Goal: Task Accomplishment & Management: Manage account settings

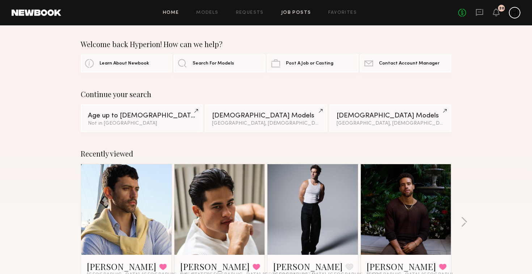
click at [286, 11] on link "Job Posts" at bounding box center [296, 12] width 30 height 5
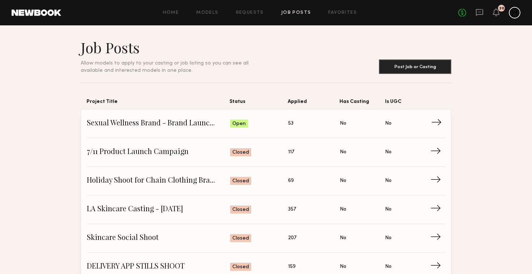
click at [193, 127] on span "Sexual Wellness Brand - Brand Launch Shoot" at bounding box center [158, 123] width 143 height 11
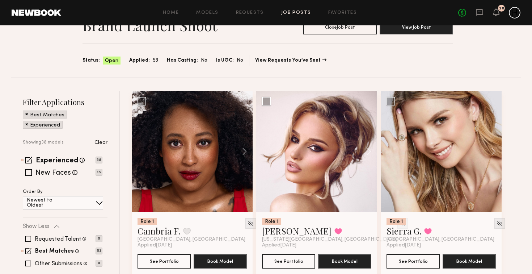
scroll to position [41, 0]
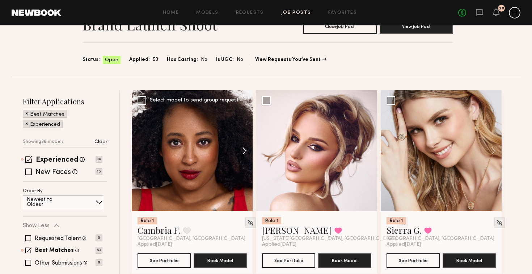
click at [246, 148] on button at bounding box center [240, 150] width 23 height 121
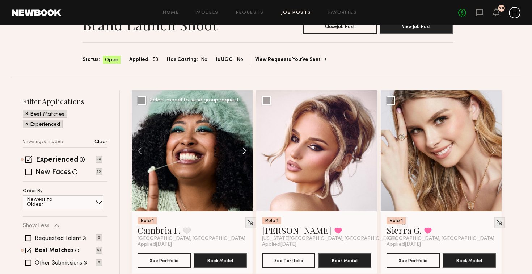
click at [246, 148] on button at bounding box center [240, 150] width 23 height 121
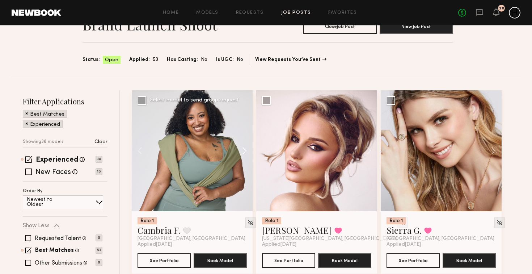
click at [246, 148] on button at bounding box center [240, 150] width 23 height 121
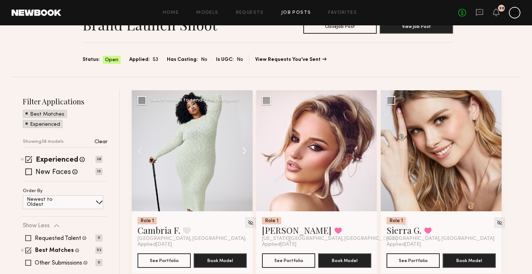
click at [246, 148] on button at bounding box center [240, 150] width 23 height 121
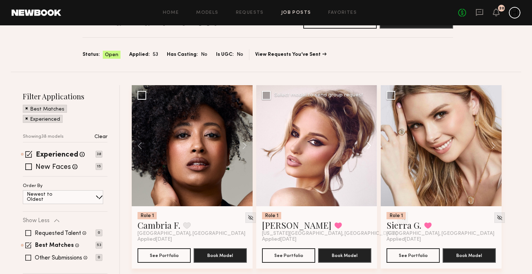
scroll to position [47, 0]
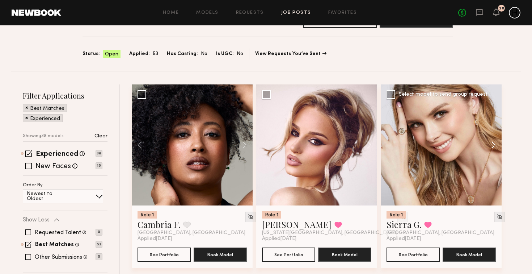
click at [492, 145] on button at bounding box center [489, 144] width 23 height 121
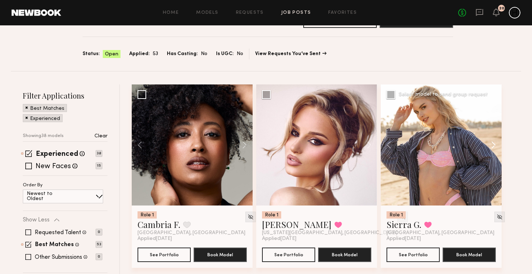
click at [492, 145] on button at bounding box center [489, 144] width 23 height 121
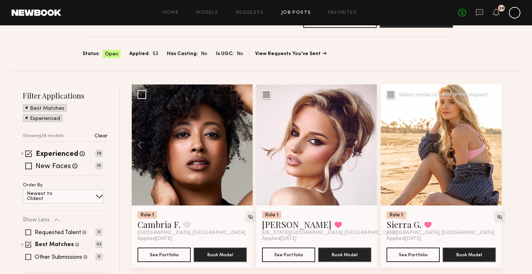
click at [492, 145] on button at bounding box center [489, 144] width 23 height 121
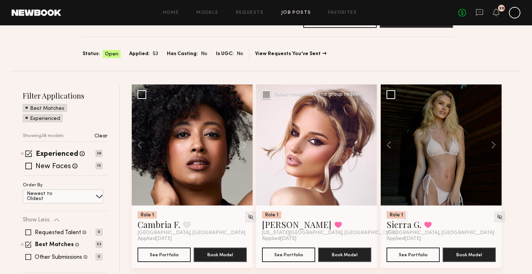
scroll to position [230, 0]
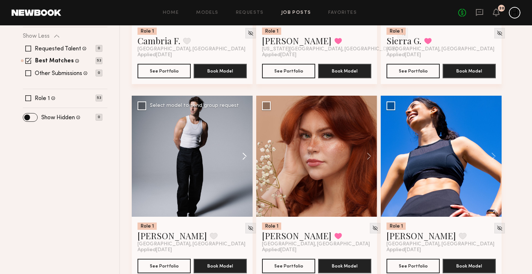
click at [242, 156] on button at bounding box center [240, 156] width 23 height 121
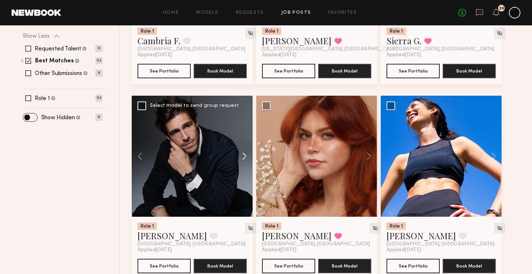
click at [242, 156] on button at bounding box center [240, 156] width 23 height 121
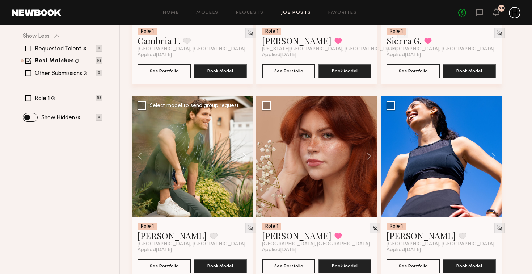
click at [242, 156] on button at bounding box center [240, 156] width 23 height 121
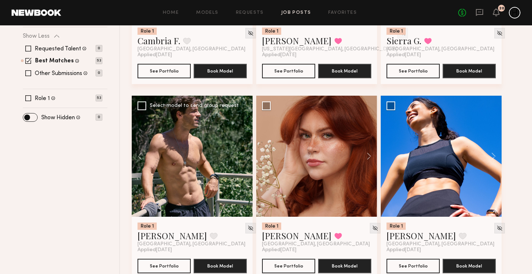
click at [242, 156] on div at bounding box center [192, 156] width 121 height 121
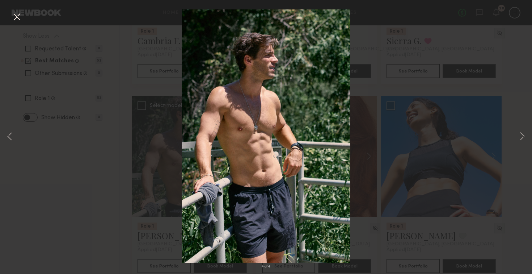
click at [16, 22] on button at bounding box center [17, 17] width 12 height 13
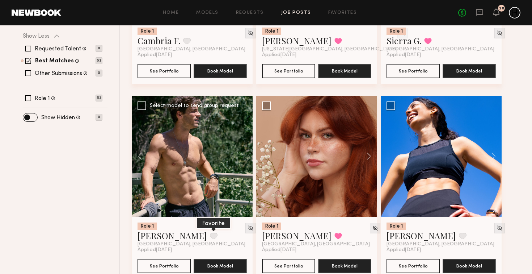
click at [210, 235] on button at bounding box center [214, 235] width 8 height 7
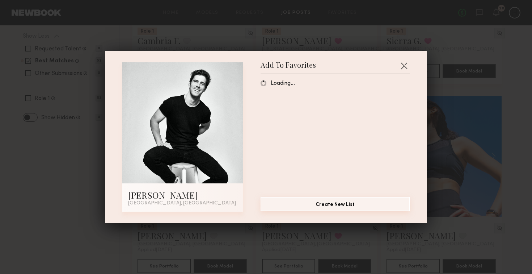
click at [319, 202] on button "Create New List" at bounding box center [335, 203] width 149 height 14
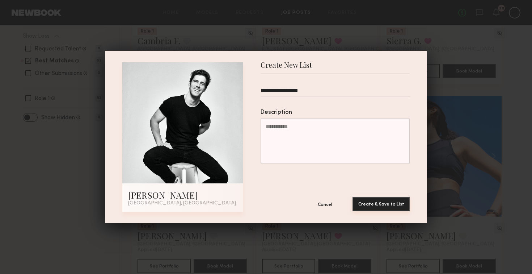
type input "**********"
click at [386, 204] on button "Create & Save to List" at bounding box center [380, 203] width 57 height 14
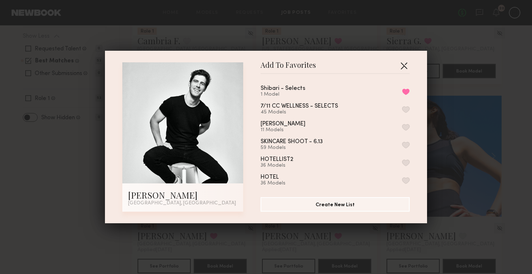
click at [401, 68] on button "button" at bounding box center [404, 66] width 12 height 12
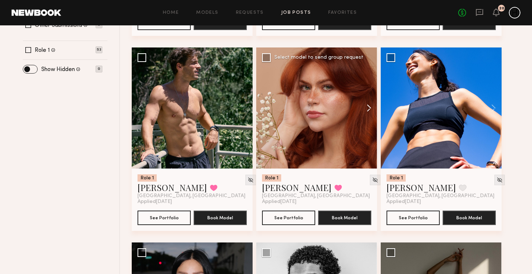
scroll to position [276, 0]
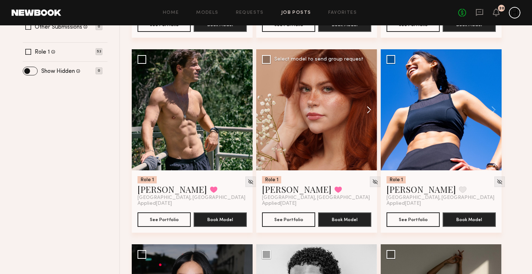
click at [364, 107] on button at bounding box center [365, 109] width 23 height 121
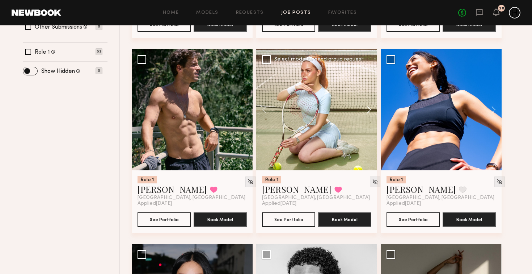
click at [364, 107] on button at bounding box center [365, 109] width 23 height 121
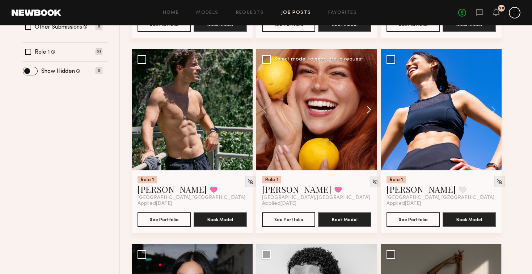
click at [364, 107] on button at bounding box center [365, 109] width 23 height 121
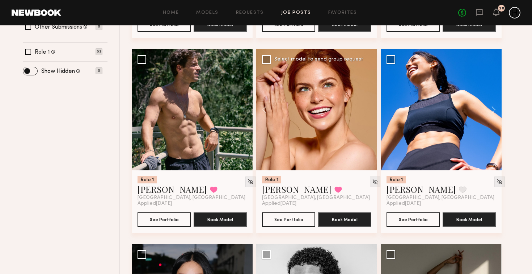
click at [364, 107] on div at bounding box center [316, 109] width 121 height 121
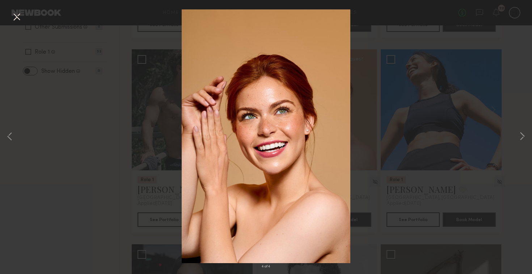
click at [512, 19] on div "4 of 4" at bounding box center [266, 137] width 532 height 274
click at [16, 19] on button at bounding box center [17, 17] width 12 height 13
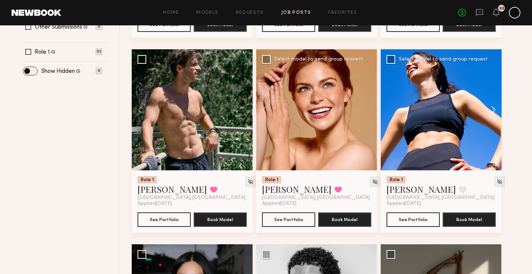
click at [494, 109] on button at bounding box center [489, 109] width 23 height 121
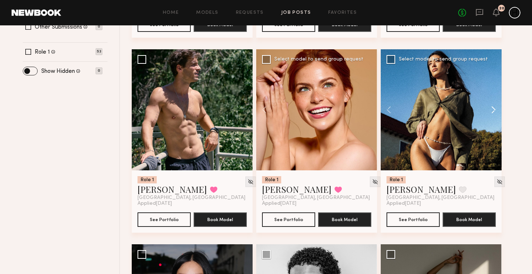
click at [494, 109] on button at bounding box center [489, 109] width 23 height 121
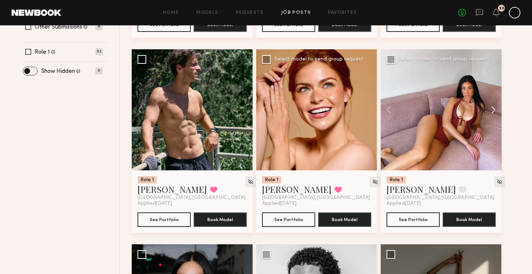
click at [494, 109] on button at bounding box center [489, 109] width 23 height 121
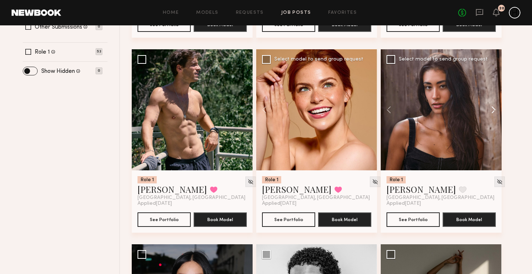
click at [494, 109] on button at bounding box center [489, 109] width 23 height 121
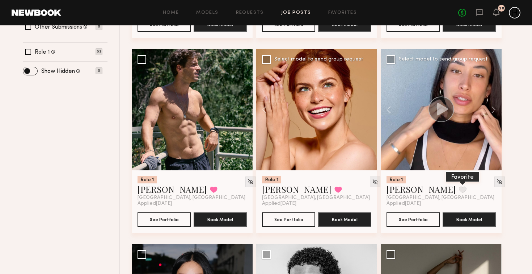
click at [459, 189] on button at bounding box center [463, 189] width 8 height 7
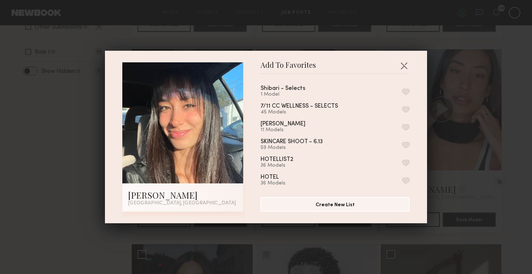
click at [335, 90] on div "Shibari - Selects 1 Model" at bounding box center [335, 91] width 149 height 12
click at [406, 91] on button "button" at bounding box center [406, 91] width 8 height 7
click at [404, 64] on button "button" at bounding box center [404, 66] width 12 height 12
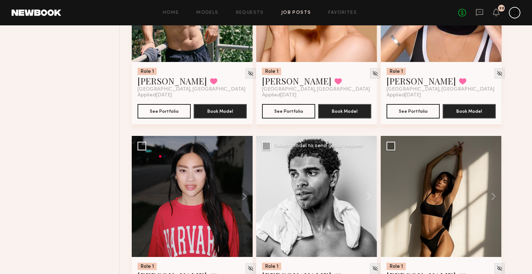
scroll to position [433, 0]
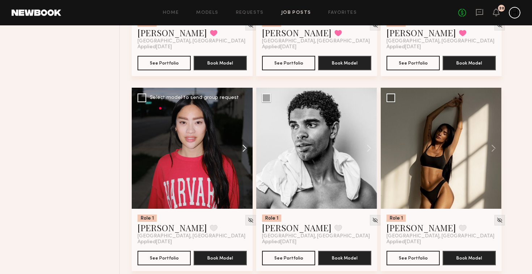
click at [240, 149] on button at bounding box center [240, 148] width 23 height 121
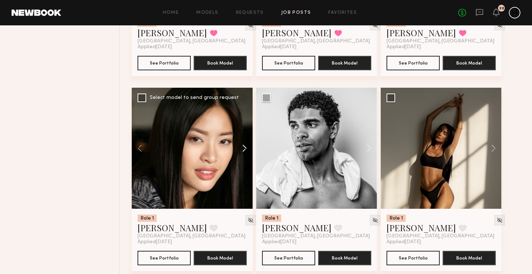
click at [240, 149] on button at bounding box center [240, 148] width 23 height 121
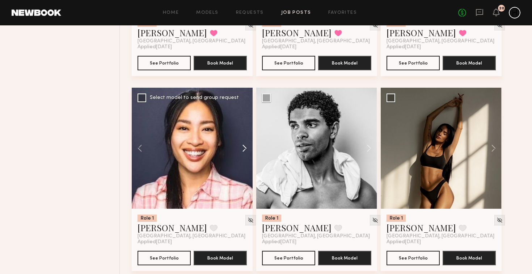
click at [240, 149] on button at bounding box center [240, 148] width 23 height 121
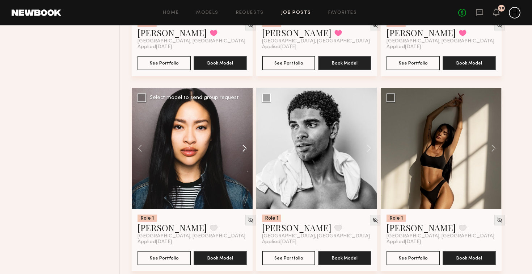
click at [240, 149] on button at bounding box center [240, 148] width 23 height 121
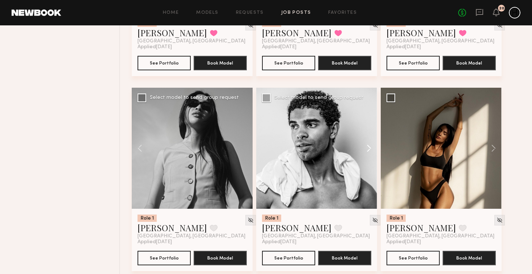
scroll to position [440, 0]
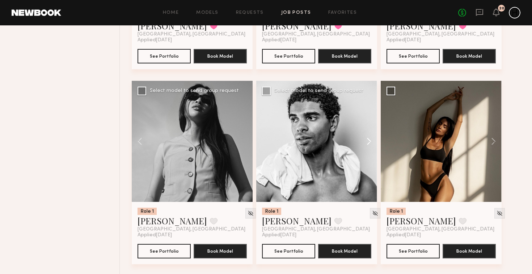
click at [368, 142] on button at bounding box center [365, 141] width 23 height 121
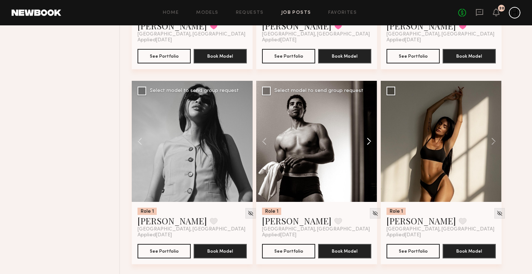
click at [368, 142] on button at bounding box center [365, 141] width 23 height 121
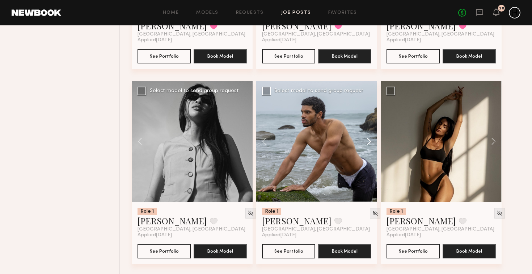
click at [369, 142] on button at bounding box center [365, 141] width 23 height 121
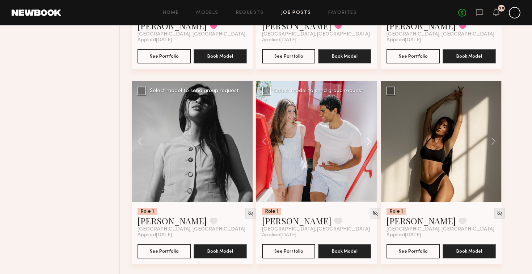
click at [369, 142] on button at bounding box center [365, 141] width 23 height 121
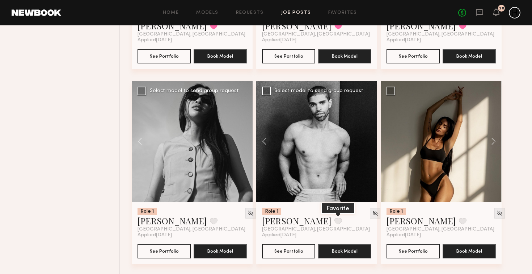
click at [334, 219] on button at bounding box center [338, 220] width 8 height 7
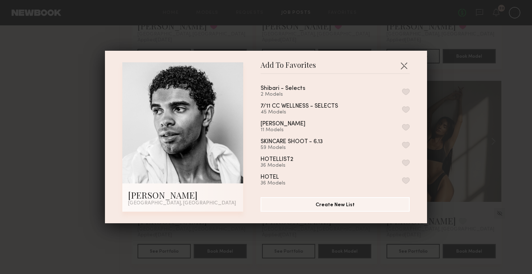
click at [405, 91] on button "button" at bounding box center [406, 91] width 8 height 7
click at [404, 65] on button "button" at bounding box center [404, 66] width 12 height 12
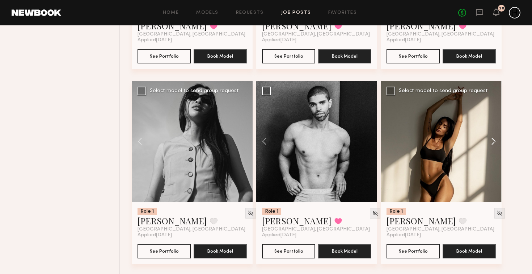
click at [485, 143] on button at bounding box center [489, 141] width 23 height 121
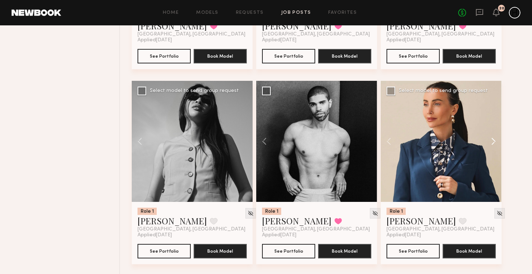
click at [485, 143] on button at bounding box center [489, 141] width 23 height 121
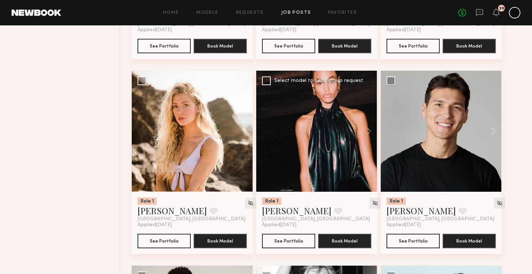
scroll to position [645, 0]
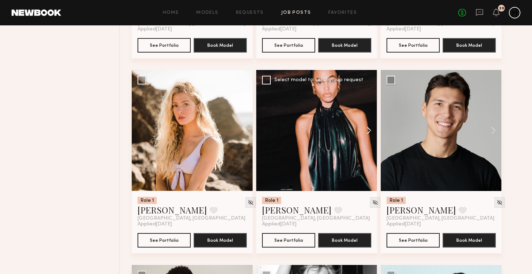
click at [372, 133] on button at bounding box center [365, 130] width 23 height 121
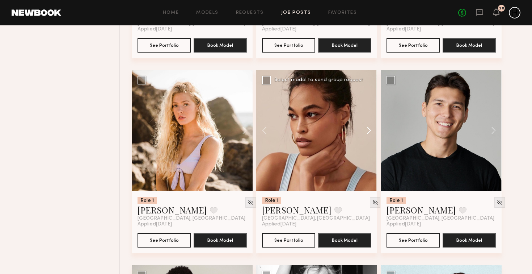
click at [372, 133] on button at bounding box center [365, 130] width 23 height 121
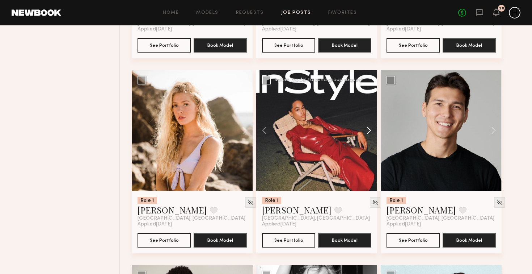
click at [372, 133] on button at bounding box center [365, 130] width 23 height 121
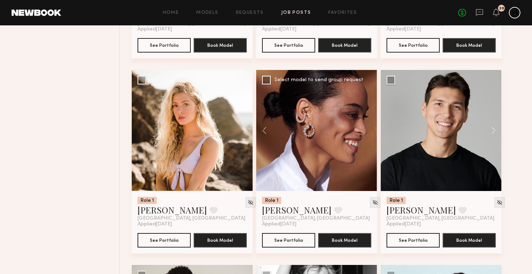
click at [372, 133] on div at bounding box center [316, 130] width 121 height 121
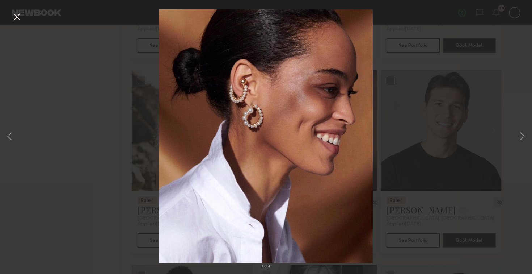
click at [481, 60] on div "4 of 4" at bounding box center [266, 137] width 532 height 274
click at [18, 18] on button at bounding box center [17, 17] width 12 height 13
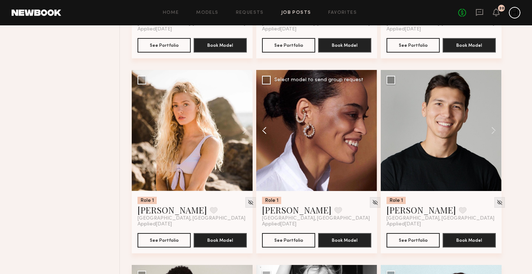
click at [266, 130] on button at bounding box center [267, 130] width 23 height 121
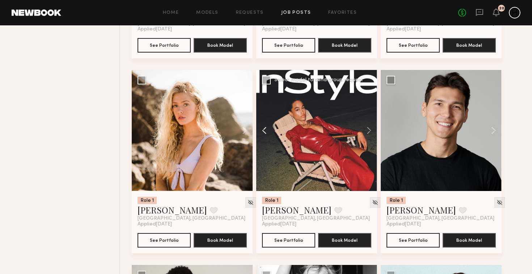
click at [266, 130] on button at bounding box center [267, 130] width 23 height 121
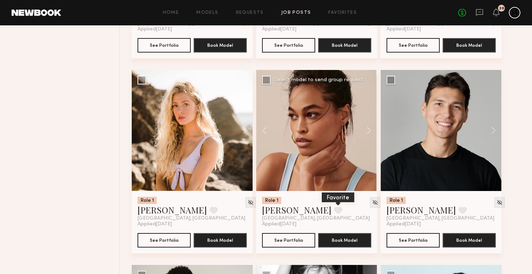
click at [334, 211] on button at bounding box center [338, 210] width 8 height 7
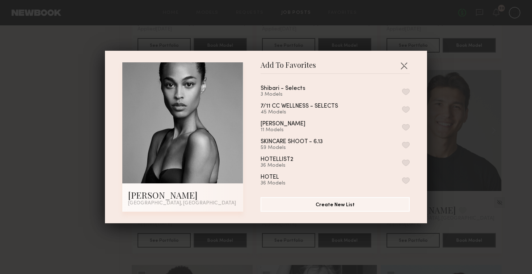
click at [406, 90] on button "button" at bounding box center [406, 91] width 8 height 7
click at [404, 65] on button "button" at bounding box center [404, 66] width 12 height 12
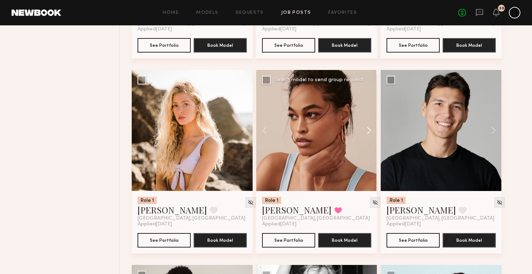
scroll to position [664, 0]
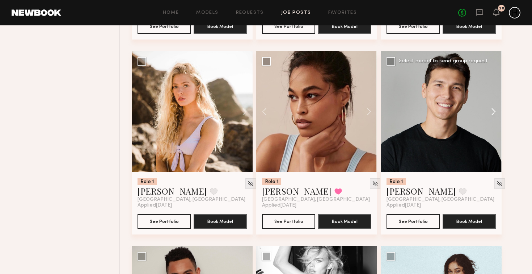
click at [490, 113] on button at bounding box center [489, 111] width 23 height 121
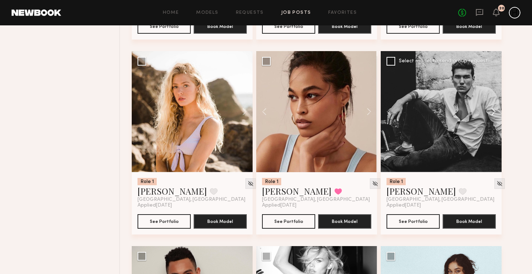
click at [490, 113] on button at bounding box center [489, 111] width 23 height 121
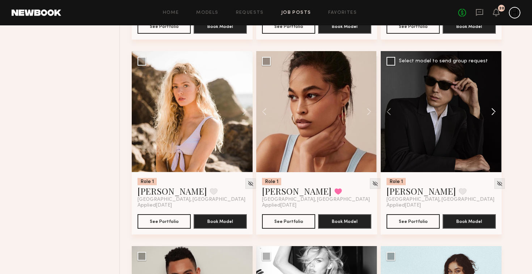
click at [490, 113] on button at bounding box center [489, 111] width 23 height 121
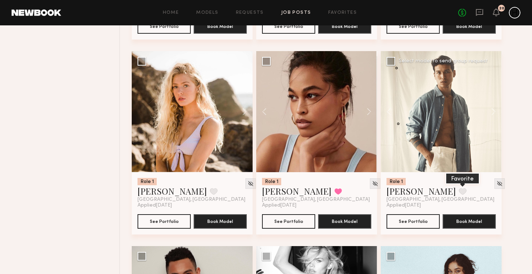
click at [459, 190] on button at bounding box center [463, 191] width 8 height 7
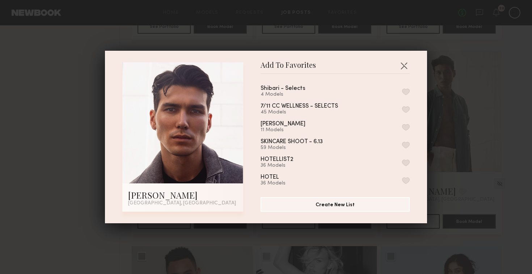
click at [311, 90] on div "Shibari - Selects 4 Models" at bounding box center [292, 91] width 62 height 12
click at [405, 92] on button "button" at bounding box center [406, 91] width 8 height 7
click at [403, 62] on button "button" at bounding box center [404, 66] width 12 height 12
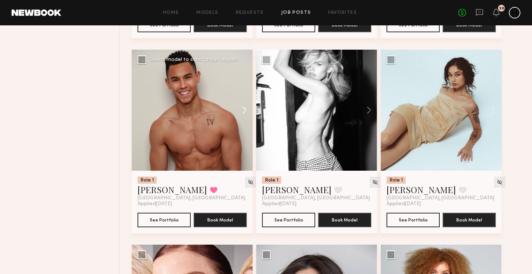
scroll to position [871, 0]
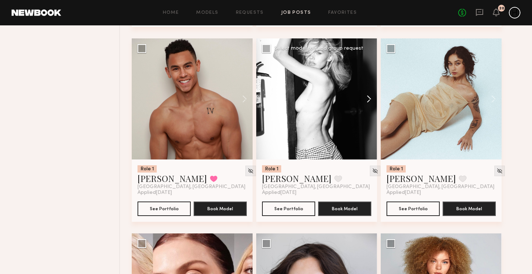
click at [369, 97] on button at bounding box center [365, 98] width 23 height 121
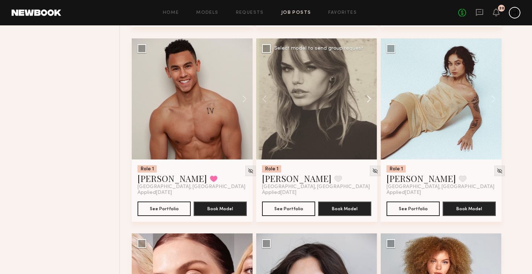
click at [369, 97] on button at bounding box center [365, 98] width 23 height 121
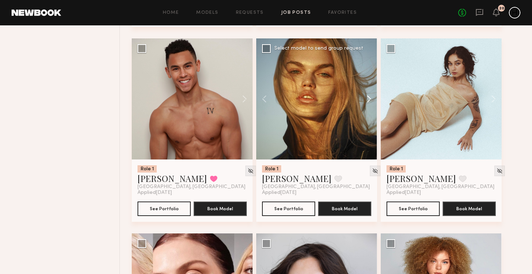
click at [369, 97] on button at bounding box center [365, 98] width 23 height 121
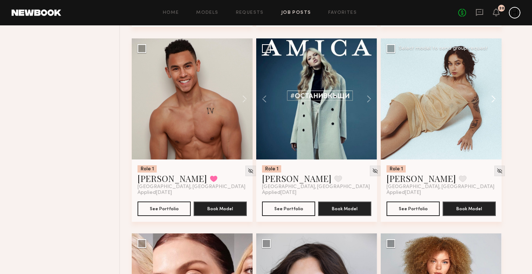
click at [495, 99] on button at bounding box center [489, 98] width 23 height 121
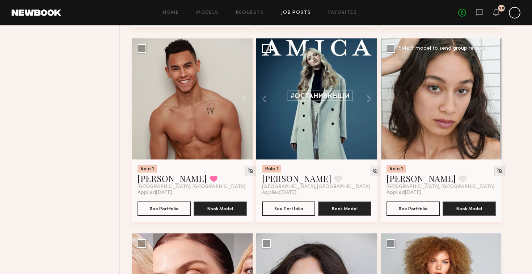
click at [495, 99] on button at bounding box center [489, 98] width 23 height 121
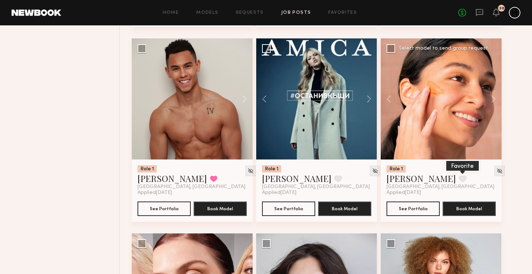
click at [459, 179] on button at bounding box center [463, 178] width 8 height 7
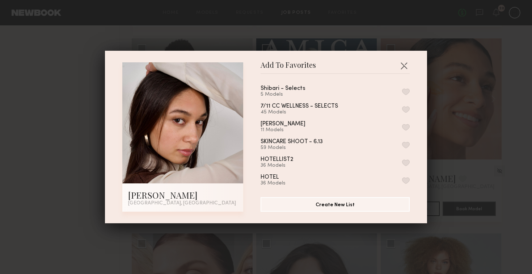
click at [407, 91] on button "button" at bounding box center [406, 91] width 8 height 7
click at [402, 64] on button "button" at bounding box center [404, 66] width 12 height 12
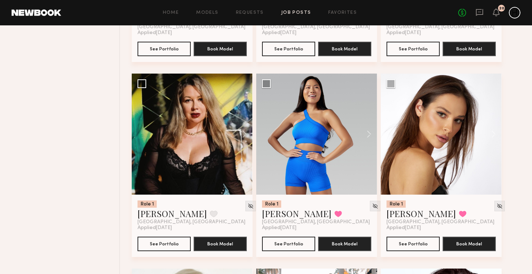
scroll to position [1421, 0]
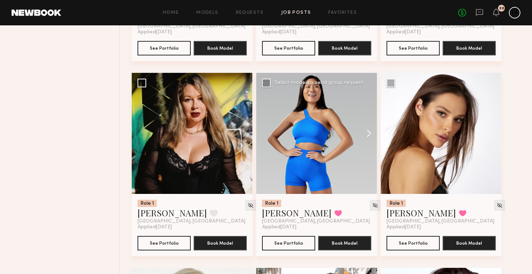
click at [368, 136] on button at bounding box center [365, 133] width 23 height 121
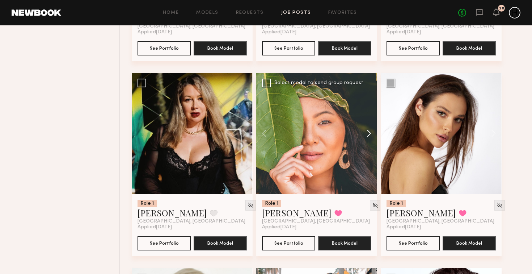
click at [368, 136] on button at bounding box center [365, 133] width 23 height 121
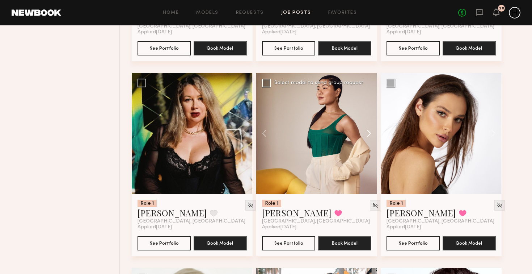
click at [368, 136] on button at bounding box center [365, 133] width 23 height 121
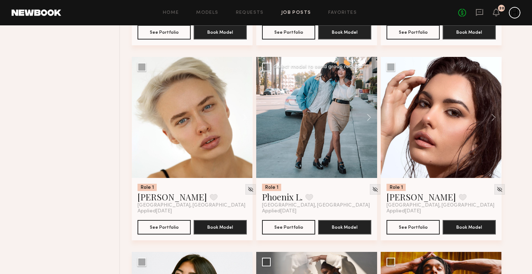
scroll to position [1633, 0]
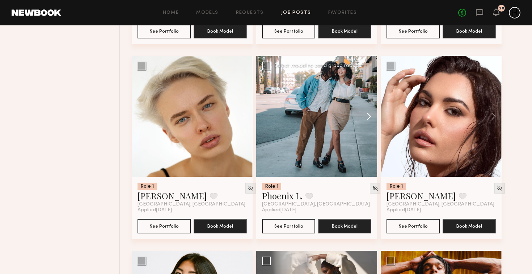
click at [369, 115] on button at bounding box center [365, 116] width 23 height 121
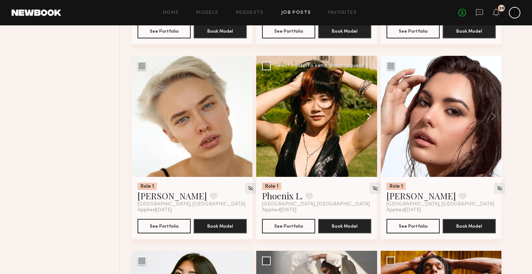
click at [369, 115] on button at bounding box center [365, 116] width 23 height 121
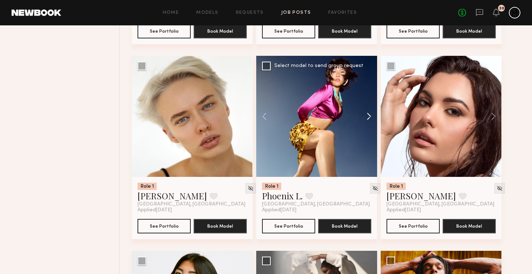
click at [369, 115] on button at bounding box center [365, 116] width 23 height 121
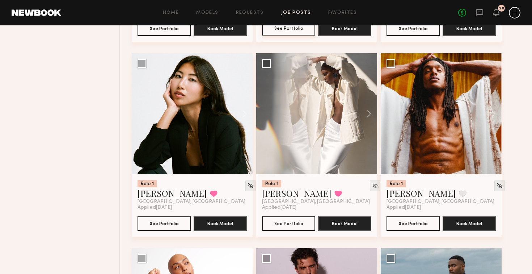
scroll to position [1830, 0]
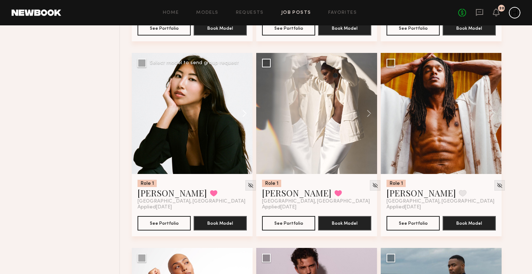
click at [243, 116] on button at bounding box center [240, 113] width 23 height 121
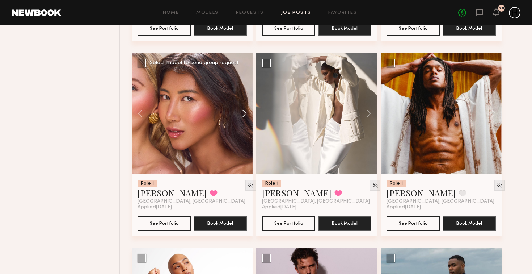
click at [243, 116] on button at bounding box center [240, 113] width 23 height 121
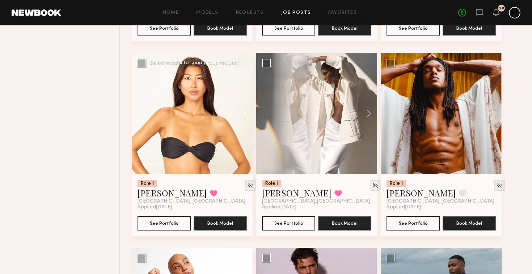
click at [243, 116] on button at bounding box center [240, 113] width 23 height 121
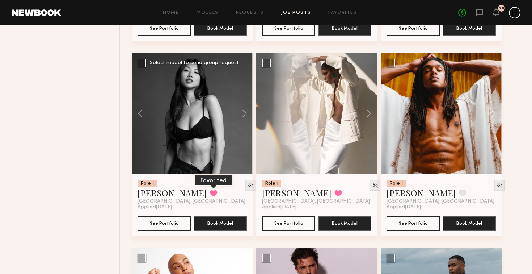
click at [210, 194] on button at bounding box center [214, 193] width 8 height 7
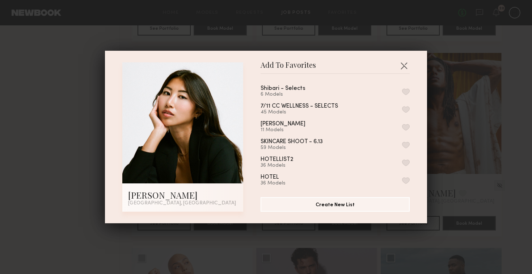
click at [408, 91] on button "button" at bounding box center [406, 91] width 8 height 7
click at [402, 65] on button "button" at bounding box center [404, 66] width 12 height 12
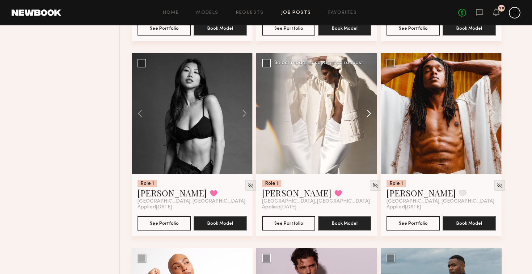
click at [368, 115] on button at bounding box center [365, 113] width 23 height 121
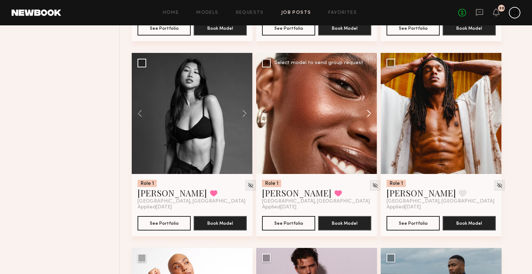
click at [368, 115] on button at bounding box center [365, 113] width 23 height 121
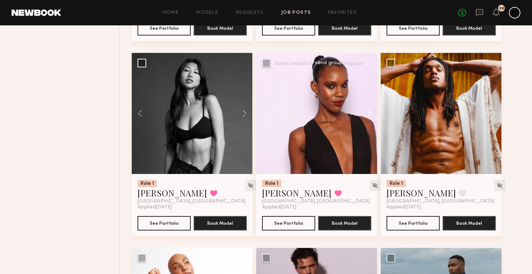
click at [368, 115] on button at bounding box center [365, 113] width 23 height 121
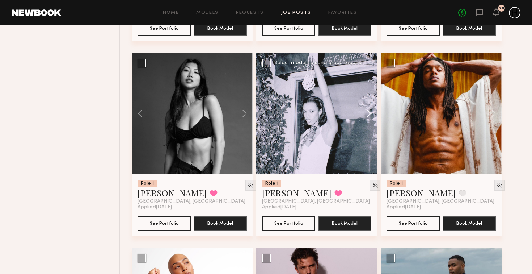
click at [368, 115] on button at bounding box center [365, 113] width 23 height 121
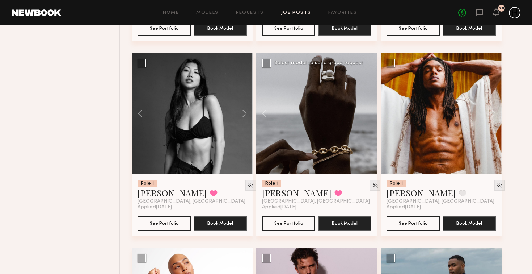
click at [368, 115] on div at bounding box center [316, 113] width 121 height 121
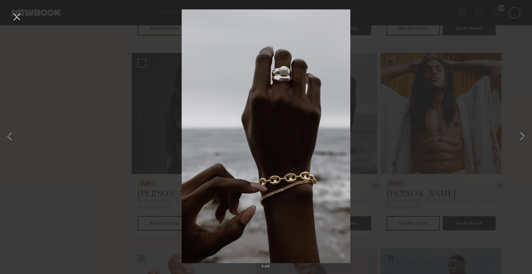
click at [507, 48] on div "5 of 5" at bounding box center [266, 137] width 532 height 274
click at [20, 17] on button at bounding box center [17, 17] width 12 height 13
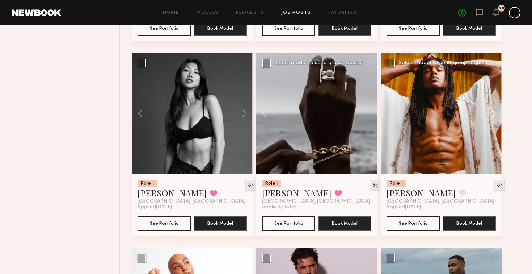
click at [494, 119] on button at bounding box center [489, 113] width 23 height 121
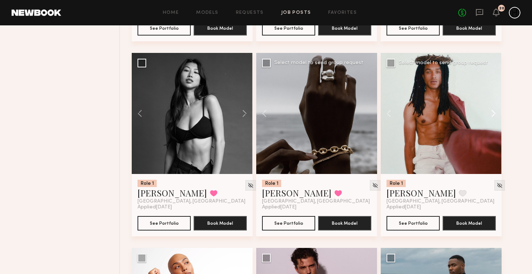
click at [495, 117] on button at bounding box center [489, 113] width 23 height 121
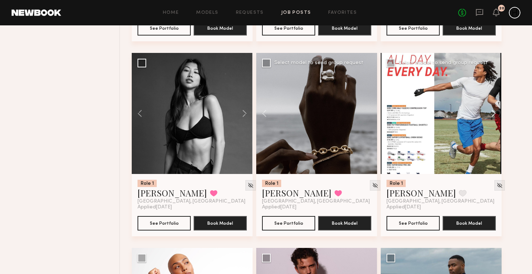
click at [495, 117] on button at bounding box center [489, 113] width 23 height 121
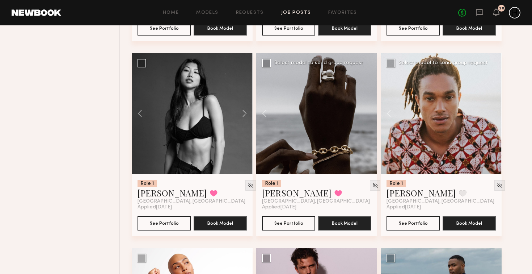
click at [495, 117] on div at bounding box center [441, 113] width 121 height 121
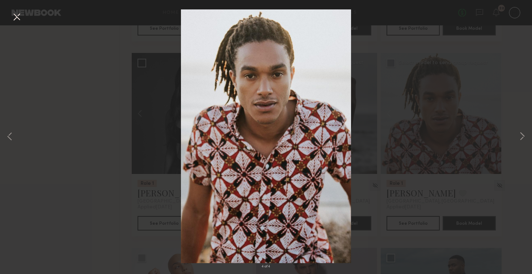
click at [14, 20] on button at bounding box center [17, 17] width 12 height 13
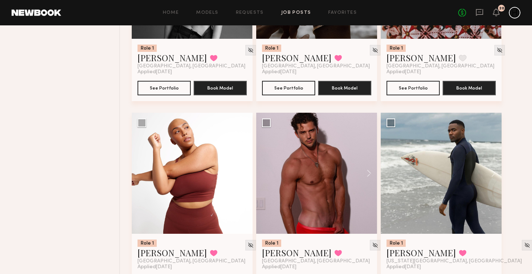
scroll to position [2000, 0]
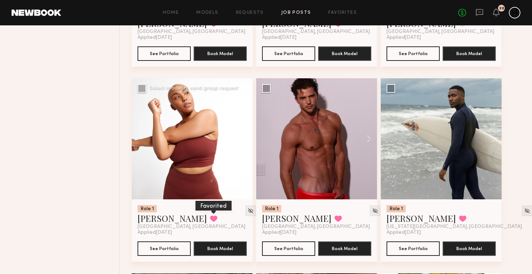
click at [210, 220] on button at bounding box center [214, 218] width 8 height 7
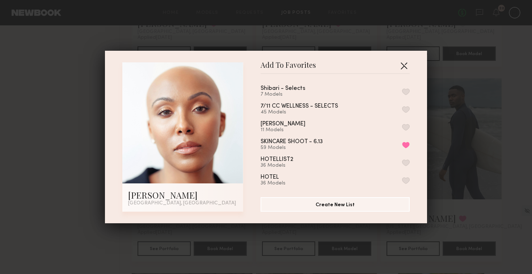
click at [405, 66] on button "button" at bounding box center [404, 66] width 12 height 12
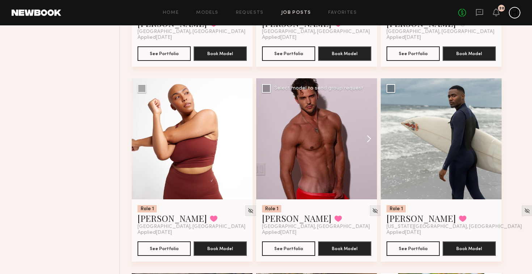
click at [354, 144] on button at bounding box center [365, 138] width 23 height 121
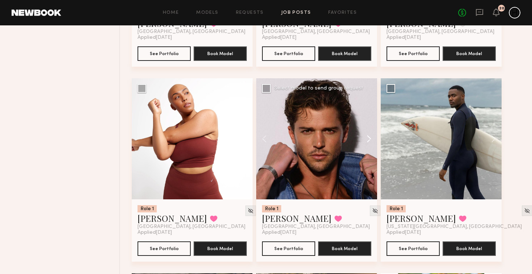
click at [366, 141] on button at bounding box center [365, 138] width 23 height 121
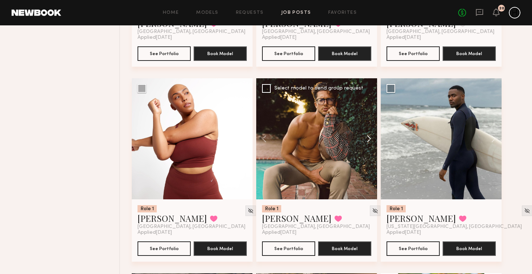
click at [366, 141] on button at bounding box center [365, 138] width 23 height 121
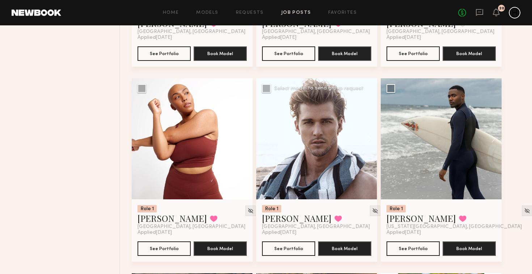
click at [366, 141] on button at bounding box center [365, 138] width 23 height 121
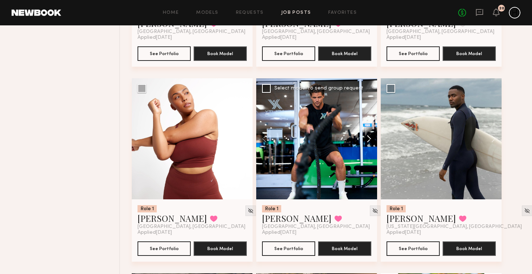
click at [366, 141] on button at bounding box center [365, 138] width 23 height 121
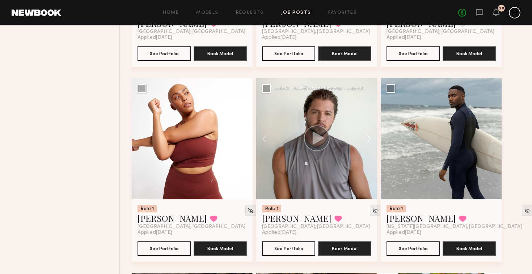
click at [366, 141] on button at bounding box center [365, 138] width 23 height 121
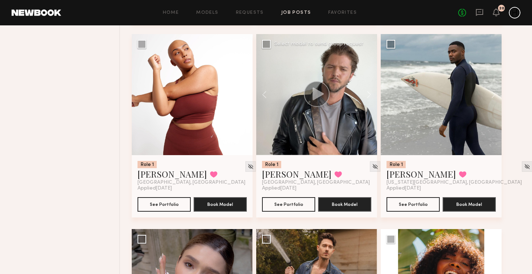
scroll to position [2044, 0]
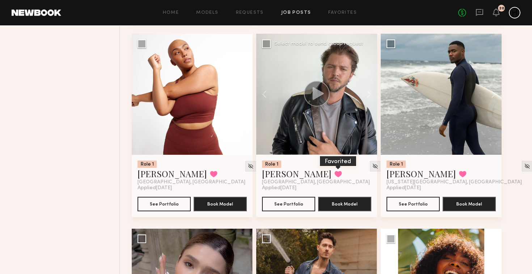
click at [334, 176] on button at bounding box center [338, 173] width 8 height 7
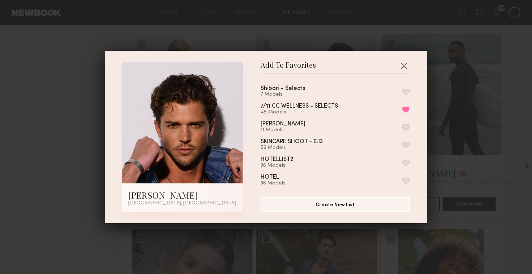
click at [406, 89] on button "button" at bounding box center [406, 91] width 8 height 7
click at [404, 63] on button "button" at bounding box center [404, 66] width 12 height 12
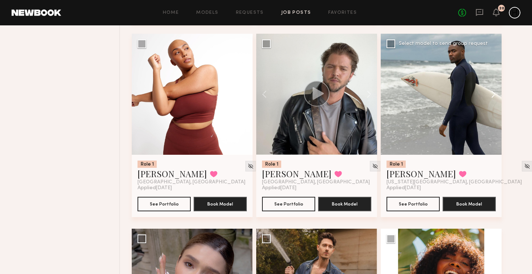
click at [491, 91] on button at bounding box center [489, 94] width 23 height 121
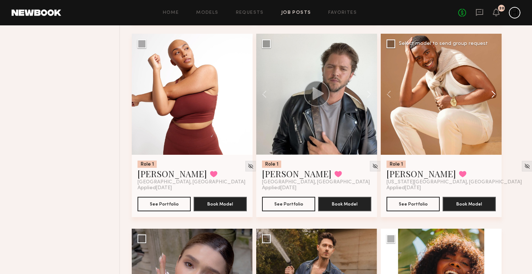
click at [491, 91] on button at bounding box center [489, 94] width 23 height 121
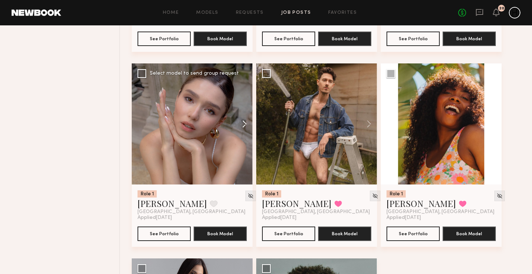
scroll to position [2211, 0]
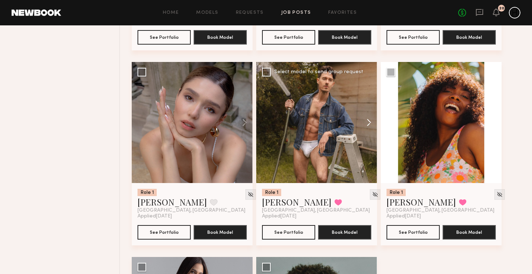
click at [372, 124] on button at bounding box center [365, 122] width 23 height 121
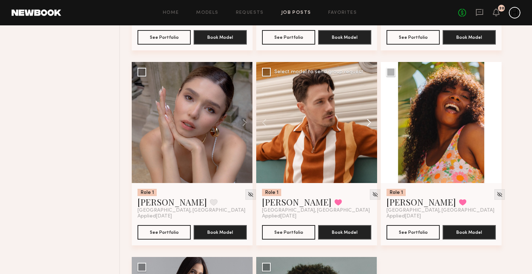
click at [372, 124] on button at bounding box center [365, 122] width 23 height 121
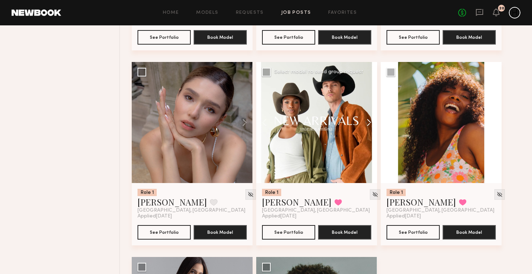
click at [372, 124] on button at bounding box center [365, 122] width 23 height 121
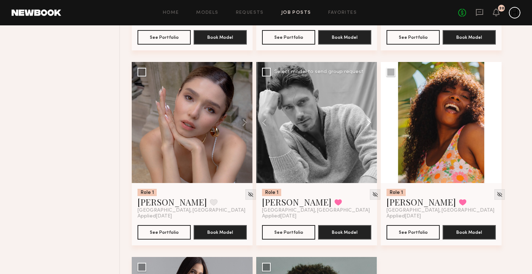
click at [372, 124] on button at bounding box center [365, 122] width 23 height 121
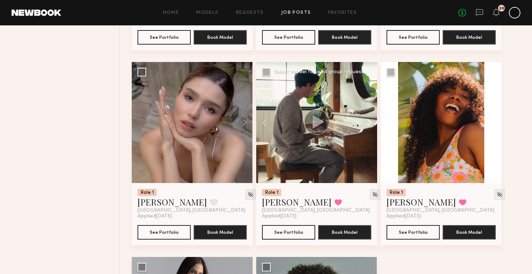
click at [372, 124] on button at bounding box center [365, 122] width 23 height 121
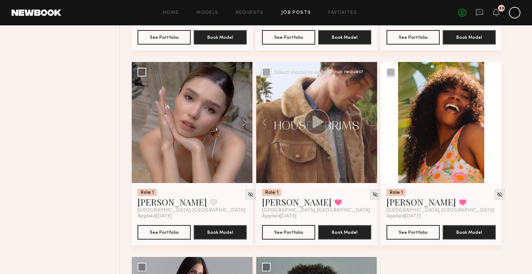
click at [372, 124] on div at bounding box center [316, 122] width 121 height 121
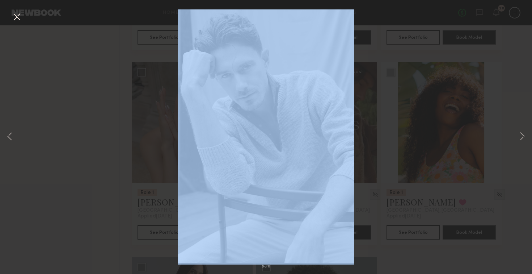
click at [372, 124] on div "6 of 6" at bounding box center [266, 137] width 532 height 274
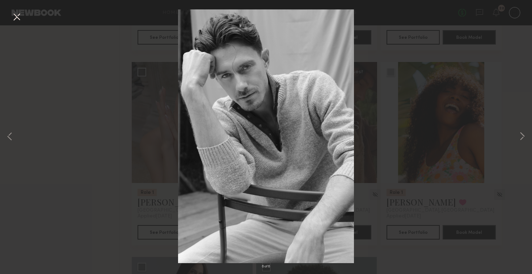
click at [137, 95] on div "6 of 6" at bounding box center [266, 137] width 532 height 274
click at [20, 17] on button at bounding box center [17, 17] width 12 height 13
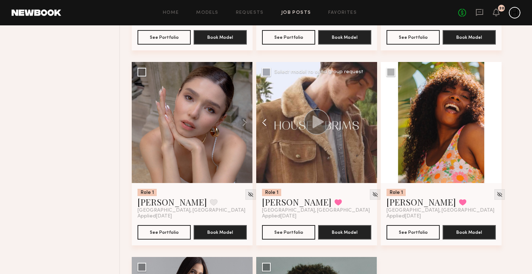
click at [265, 121] on button at bounding box center [267, 122] width 23 height 121
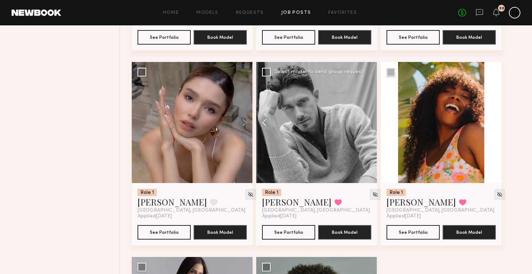
click at [265, 121] on button at bounding box center [267, 122] width 23 height 121
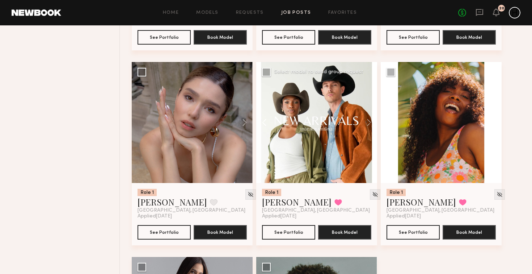
click at [265, 121] on button at bounding box center [267, 122] width 23 height 121
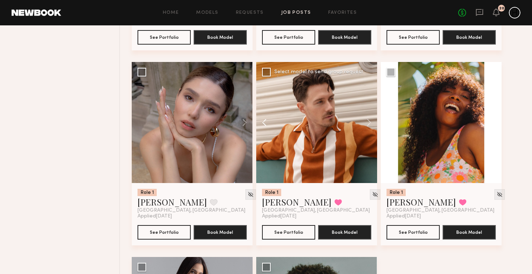
click at [265, 121] on button at bounding box center [267, 122] width 23 height 121
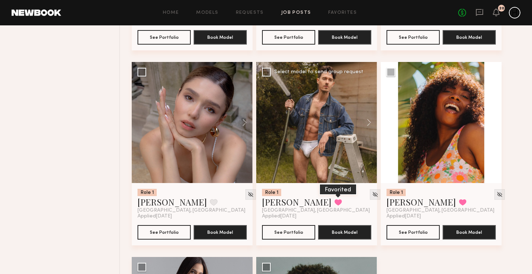
click at [334, 202] on button at bounding box center [338, 202] width 8 height 7
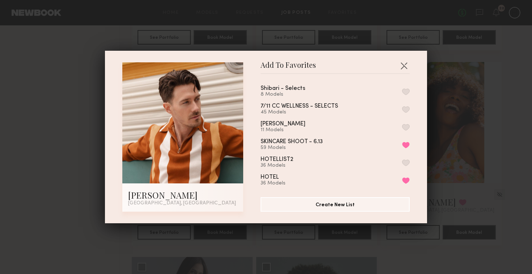
click at [408, 90] on button "button" at bounding box center [406, 91] width 8 height 7
click at [406, 63] on button "button" at bounding box center [404, 66] width 12 height 12
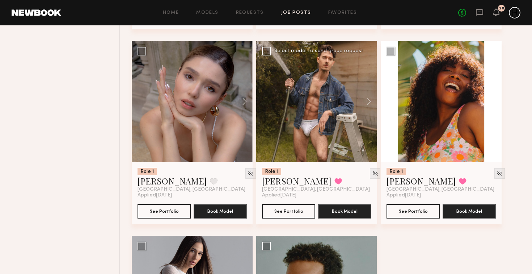
scroll to position [2221, 0]
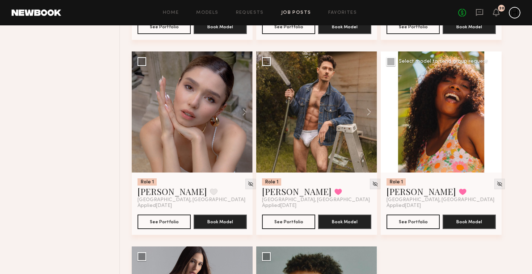
click at [493, 114] on button at bounding box center [489, 111] width 23 height 121
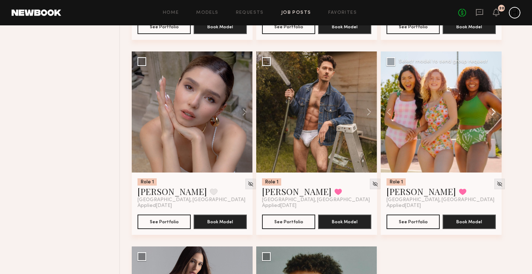
click at [493, 114] on button at bounding box center [489, 111] width 23 height 121
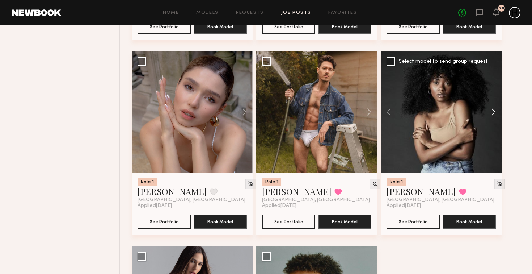
click at [493, 114] on button at bounding box center [489, 111] width 23 height 121
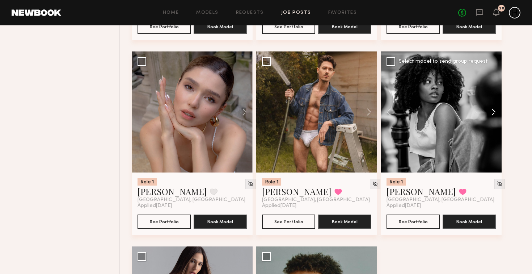
click at [493, 114] on button at bounding box center [489, 111] width 23 height 121
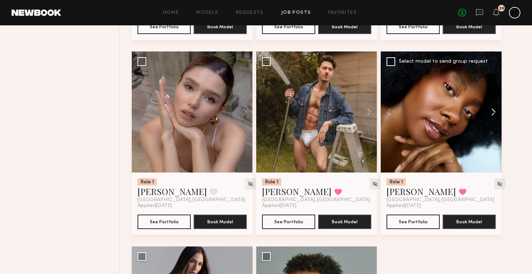
click at [493, 114] on button at bounding box center [489, 111] width 23 height 121
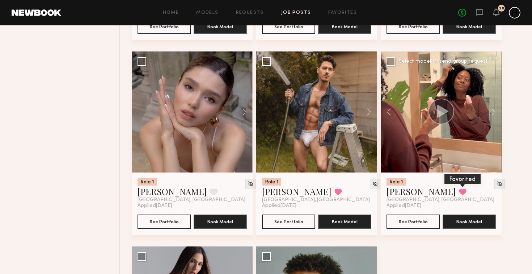
click at [459, 195] on button at bounding box center [463, 191] width 8 height 7
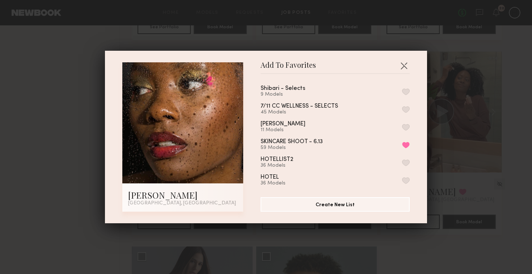
click at [406, 92] on button "button" at bounding box center [406, 91] width 8 height 7
click at [406, 63] on button "button" at bounding box center [404, 66] width 12 height 12
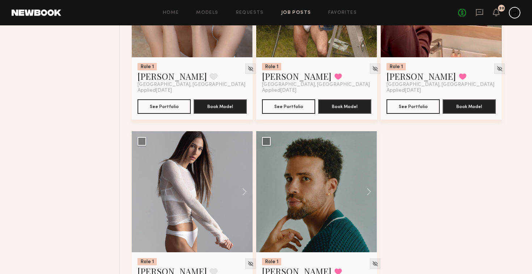
scroll to position [2390, 0]
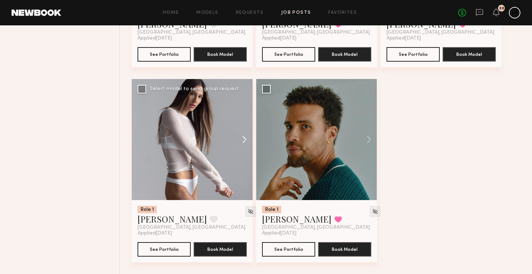
click at [243, 143] on button at bounding box center [240, 139] width 23 height 121
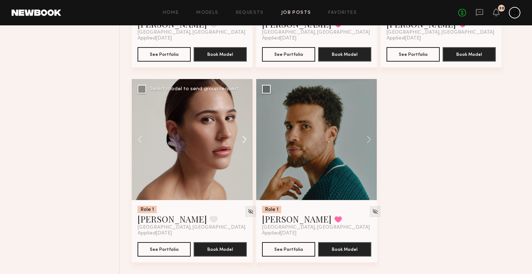
click at [243, 143] on button at bounding box center [240, 139] width 23 height 121
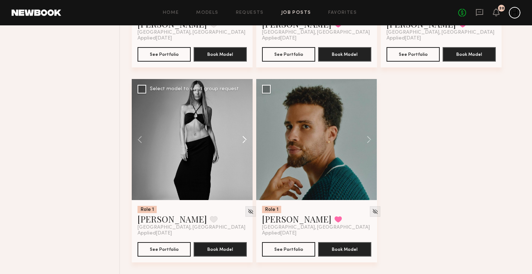
click at [245, 139] on button at bounding box center [240, 139] width 23 height 121
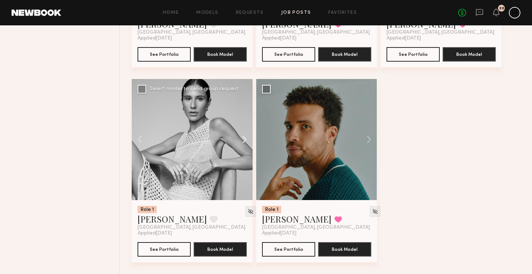
click at [245, 139] on button at bounding box center [240, 139] width 23 height 121
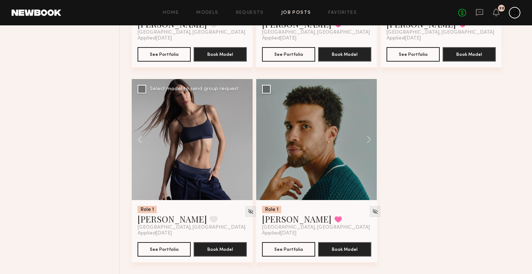
click at [245, 139] on div at bounding box center [192, 139] width 121 height 121
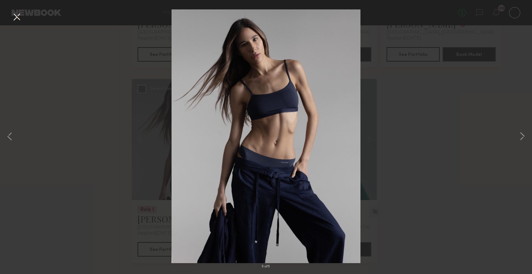
click at [18, 13] on button at bounding box center [17, 17] width 12 height 13
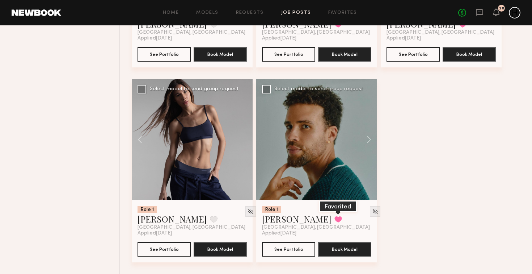
click at [334, 221] on button at bounding box center [338, 219] width 8 height 7
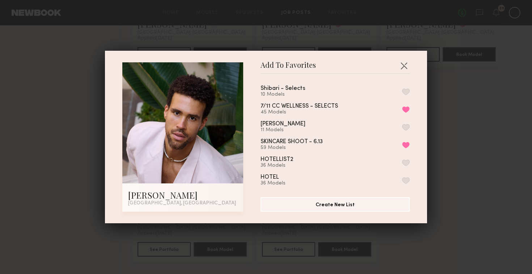
click at [347, 89] on div "Shibari - Selects 10 Models" at bounding box center [335, 91] width 149 height 12
click at [407, 90] on button "button" at bounding box center [406, 91] width 8 height 7
click at [405, 65] on button "button" at bounding box center [404, 66] width 12 height 12
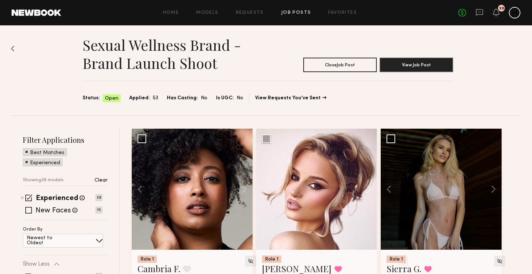
scroll to position [4, 0]
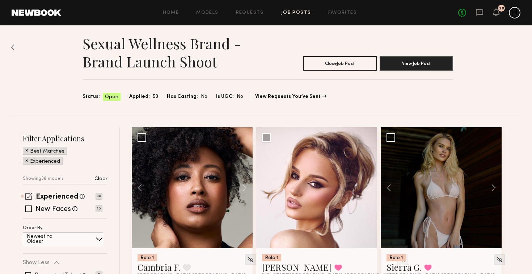
click at [30, 196] on span at bounding box center [28, 196] width 7 height 7
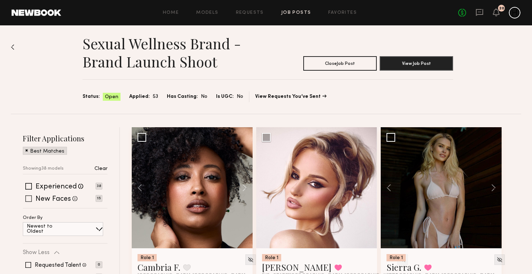
click at [29, 200] on span at bounding box center [28, 198] width 7 height 7
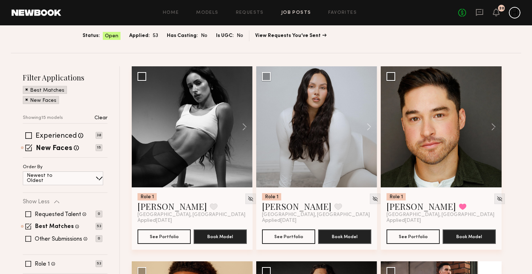
scroll to position [65, 0]
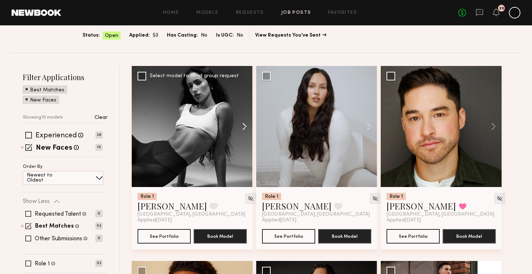
click at [242, 127] on button at bounding box center [240, 126] width 23 height 121
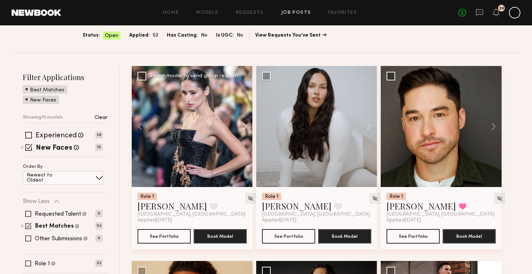
click at [242, 127] on button at bounding box center [240, 126] width 23 height 121
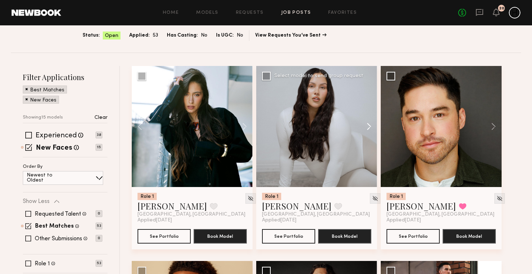
click at [372, 126] on button at bounding box center [365, 126] width 23 height 121
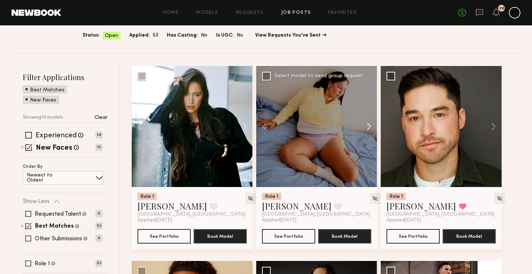
click at [372, 126] on button at bounding box center [365, 126] width 23 height 121
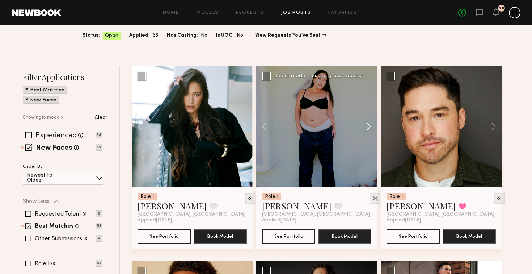
click at [372, 126] on button at bounding box center [365, 126] width 23 height 121
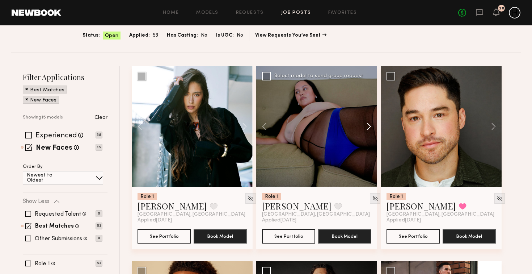
click at [372, 126] on button at bounding box center [365, 126] width 23 height 121
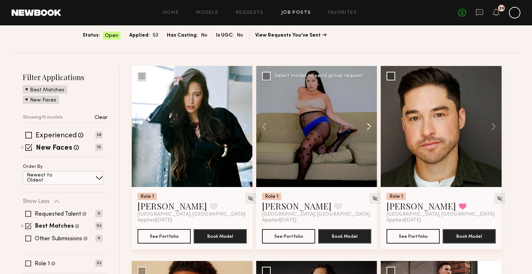
click at [372, 126] on button at bounding box center [365, 126] width 23 height 121
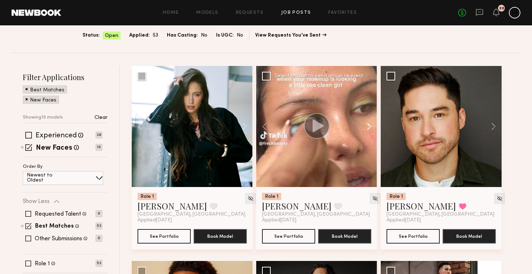
click at [372, 126] on button at bounding box center [365, 126] width 23 height 121
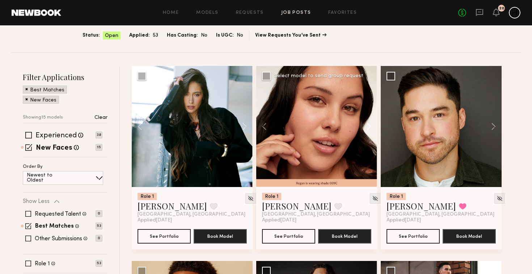
click at [372, 126] on button at bounding box center [365, 126] width 23 height 121
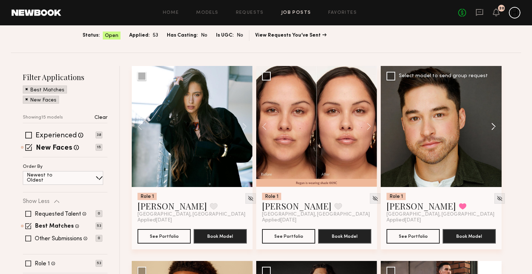
click at [495, 129] on button at bounding box center [489, 126] width 23 height 121
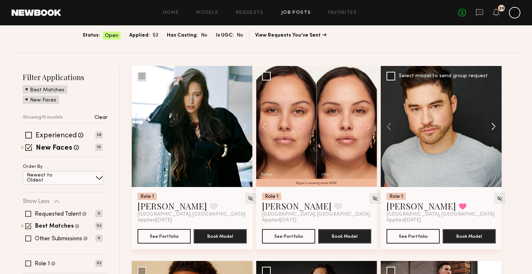
click at [495, 129] on button at bounding box center [489, 126] width 23 height 121
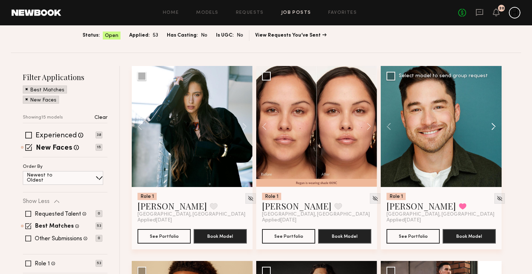
click at [495, 129] on button at bounding box center [489, 126] width 23 height 121
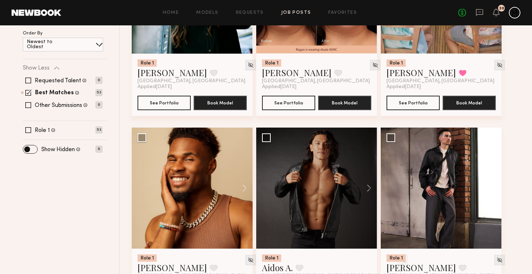
scroll to position [199, 0]
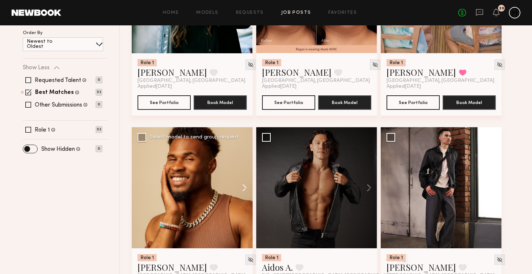
click at [244, 189] on button at bounding box center [240, 187] width 23 height 121
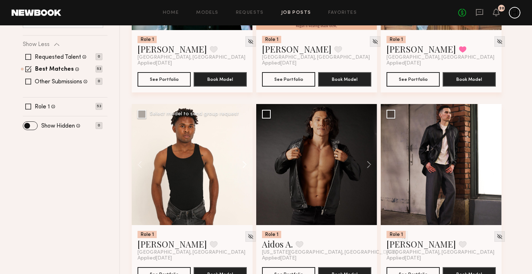
scroll to position [225, 0]
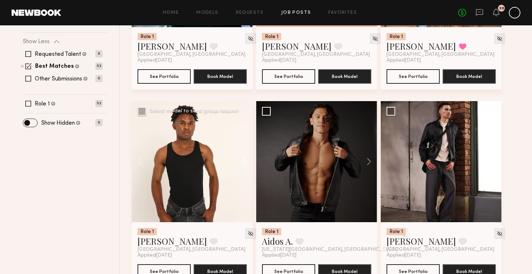
click at [242, 162] on button at bounding box center [240, 161] width 23 height 121
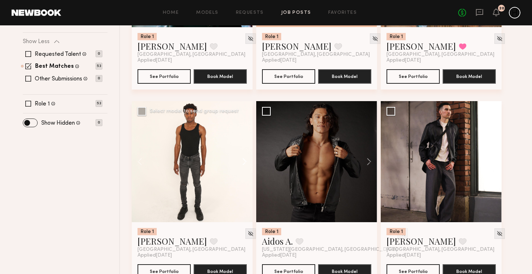
click at [242, 162] on button at bounding box center [240, 161] width 23 height 121
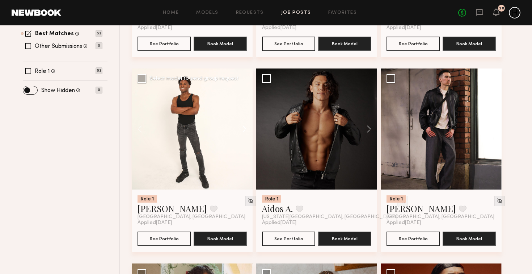
scroll to position [272, 0]
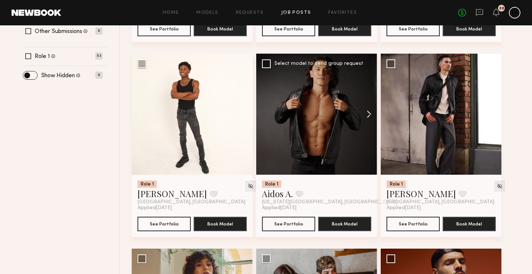
click at [369, 114] on button at bounding box center [365, 114] width 23 height 121
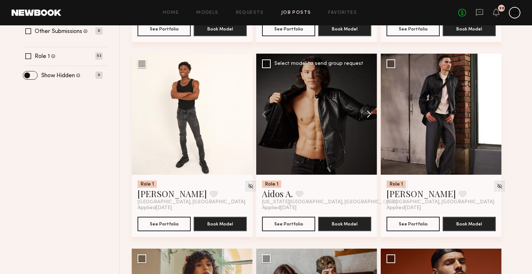
click at [369, 114] on button at bounding box center [365, 114] width 23 height 121
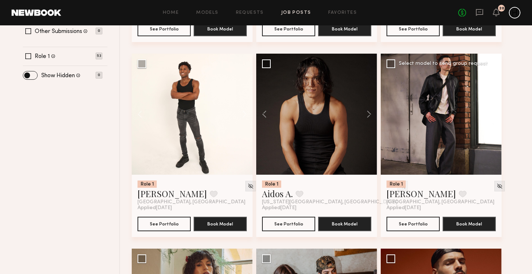
click at [491, 109] on button at bounding box center [489, 114] width 23 height 121
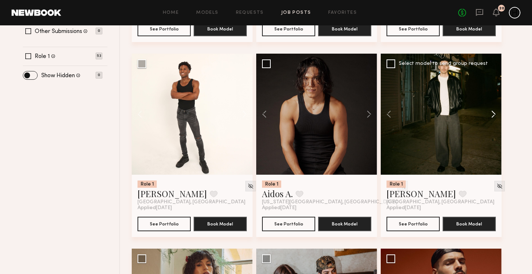
click at [491, 109] on button at bounding box center [489, 114] width 23 height 121
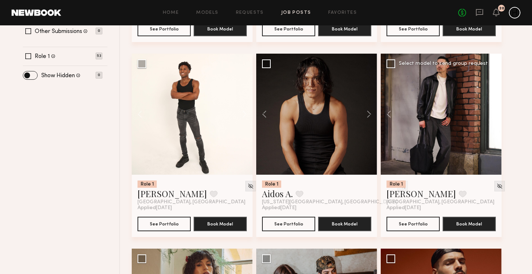
click at [491, 109] on button at bounding box center [489, 114] width 23 height 121
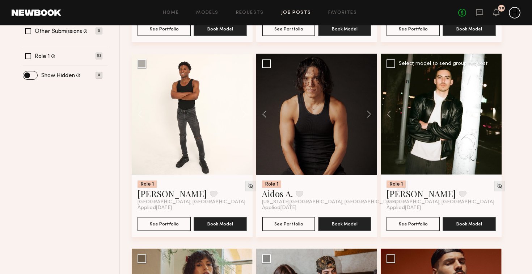
click at [491, 109] on div at bounding box center [441, 114] width 121 height 121
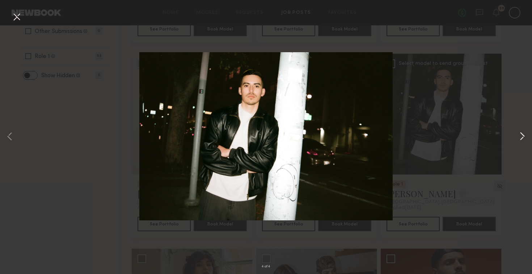
click at [518, 141] on button at bounding box center [522, 137] width 9 height 219
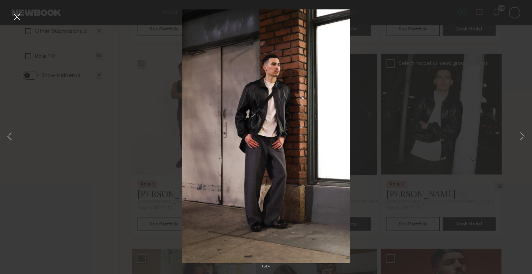
click at [517, 146] on div "1 of 4" at bounding box center [266, 137] width 532 height 274
click at [518, 139] on button at bounding box center [522, 137] width 9 height 219
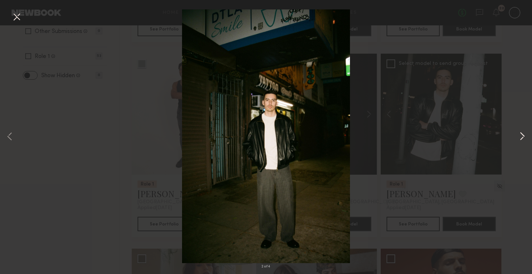
click at [518, 139] on button at bounding box center [522, 137] width 9 height 219
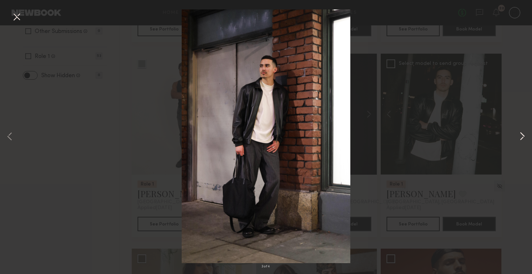
click at [518, 139] on button at bounding box center [522, 137] width 9 height 219
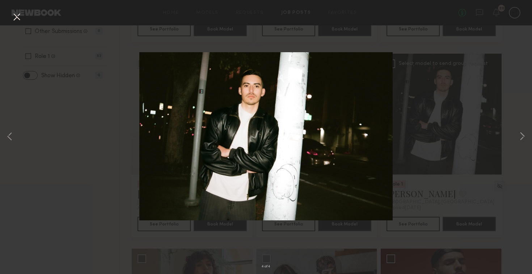
click at [16, 18] on button at bounding box center [17, 17] width 12 height 13
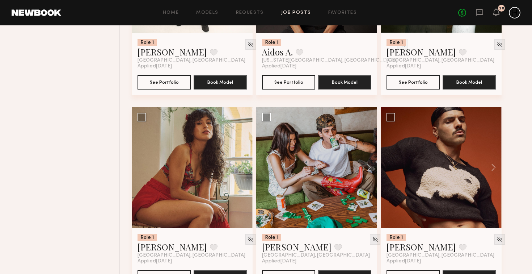
scroll to position [425, 0]
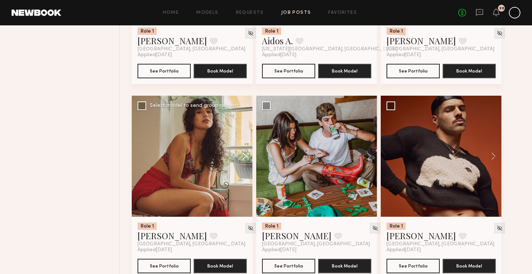
click at [245, 161] on button at bounding box center [240, 156] width 23 height 121
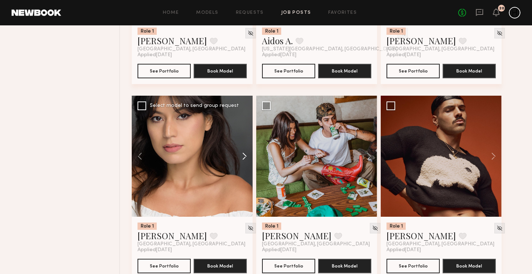
click at [245, 161] on button at bounding box center [240, 156] width 23 height 121
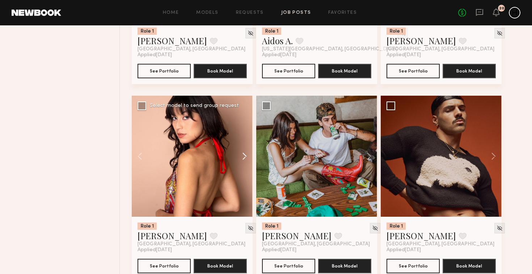
click at [245, 161] on button at bounding box center [240, 156] width 23 height 121
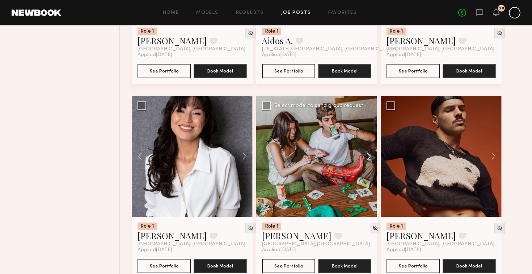
click at [366, 155] on button at bounding box center [365, 156] width 23 height 121
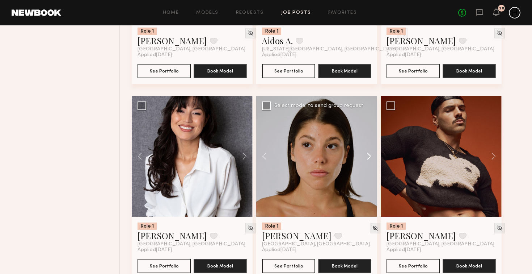
click at [366, 155] on button at bounding box center [365, 156] width 23 height 121
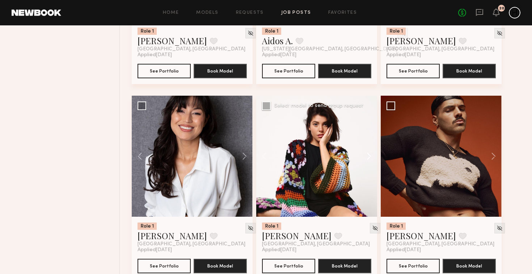
click at [366, 155] on button at bounding box center [365, 156] width 23 height 121
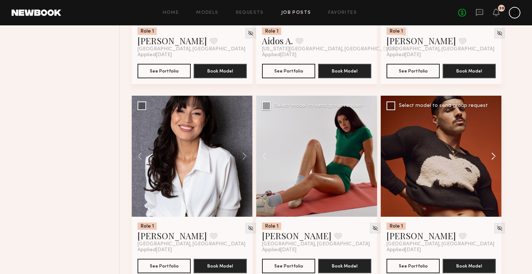
click at [496, 154] on button at bounding box center [489, 156] width 23 height 121
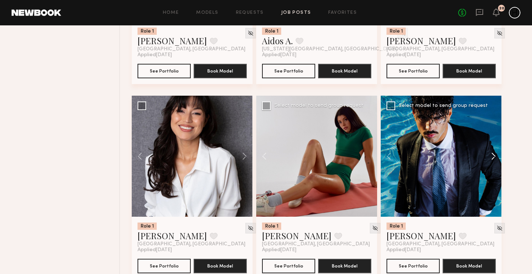
click at [496, 154] on button at bounding box center [489, 156] width 23 height 121
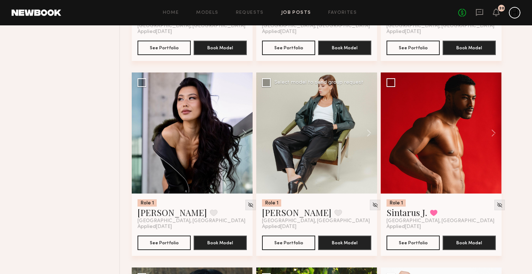
scroll to position [646, 0]
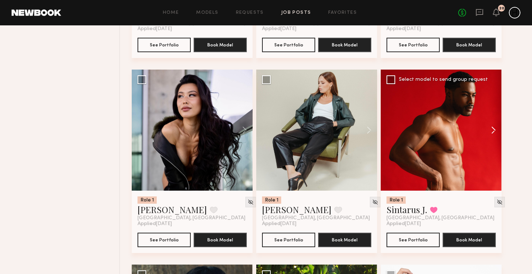
click at [493, 127] on button at bounding box center [489, 129] width 23 height 121
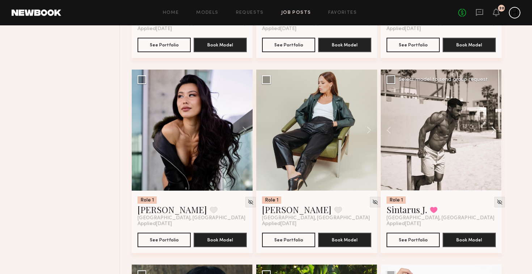
click at [493, 127] on button at bounding box center [489, 129] width 23 height 121
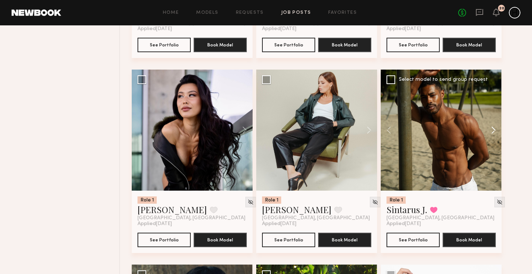
click at [493, 127] on button at bounding box center [489, 129] width 23 height 121
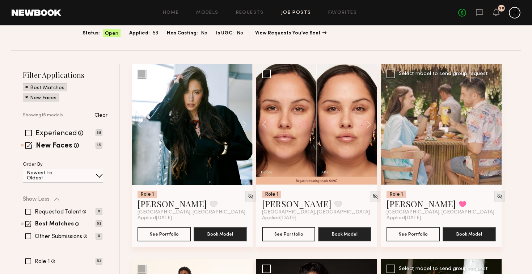
scroll to position [0, 0]
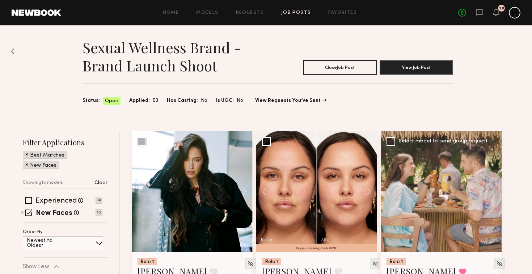
click at [322, 13] on div "Home Models Requests Job Posts Favorites Sign Out" at bounding box center [259, 12] width 397 height 5
click at [333, 12] on link "Favorites" at bounding box center [342, 12] width 29 height 5
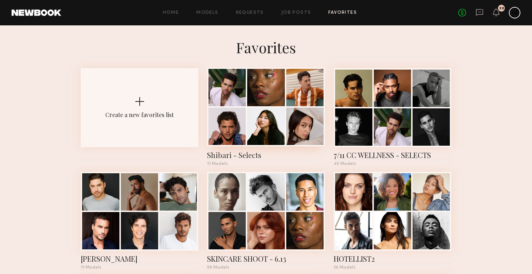
click at [299, 115] on div at bounding box center [304, 125] width 37 height 37
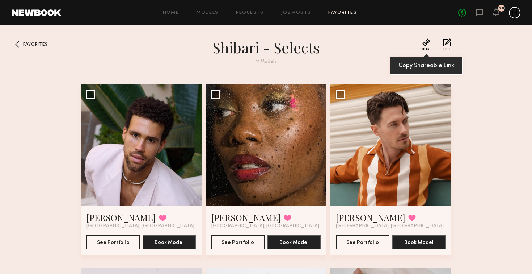
click at [429, 43] on button "Share" at bounding box center [426, 44] width 10 height 12
